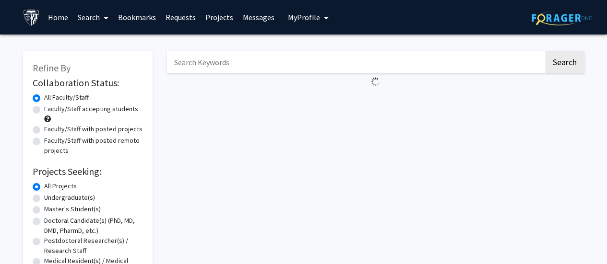
click at [214, 70] on input "Search Keywords" at bounding box center [355, 62] width 377 height 22
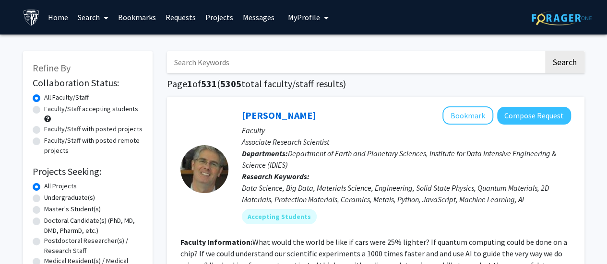
paste input "[PERSON_NAME]"
type input "[PERSON_NAME]"
click at [545, 51] on button "Search" at bounding box center [564, 62] width 39 height 22
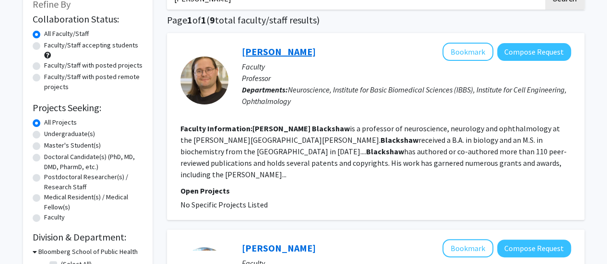
scroll to position [59, 0]
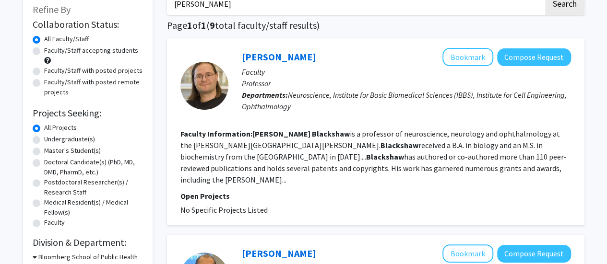
click at [289, 63] on div "[PERSON_NAME] Bookmark Compose Request" at bounding box center [406, 57] width 329 height 18
click at [285, 58] on link "[PERSON_NAME]" at bounding box center [279, 57] width 74 height 12
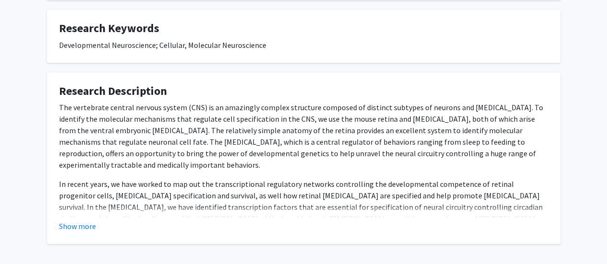
scroll to position [371, 0]
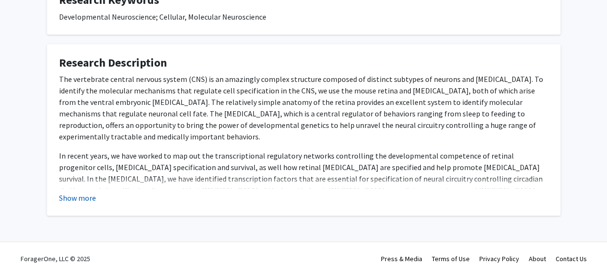
click at [81, 192] on button "Show more" at bounding box center [77, 198] width 37 height 12
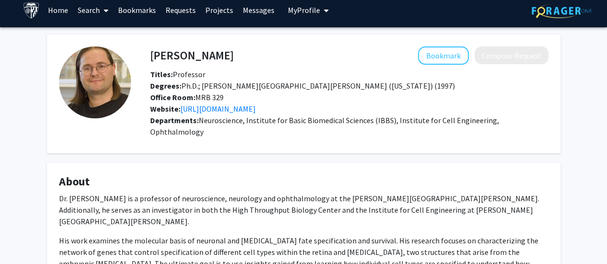
scroll to position [1, 0]
